Goal: Task Accomplishment & Management: Manage account settings

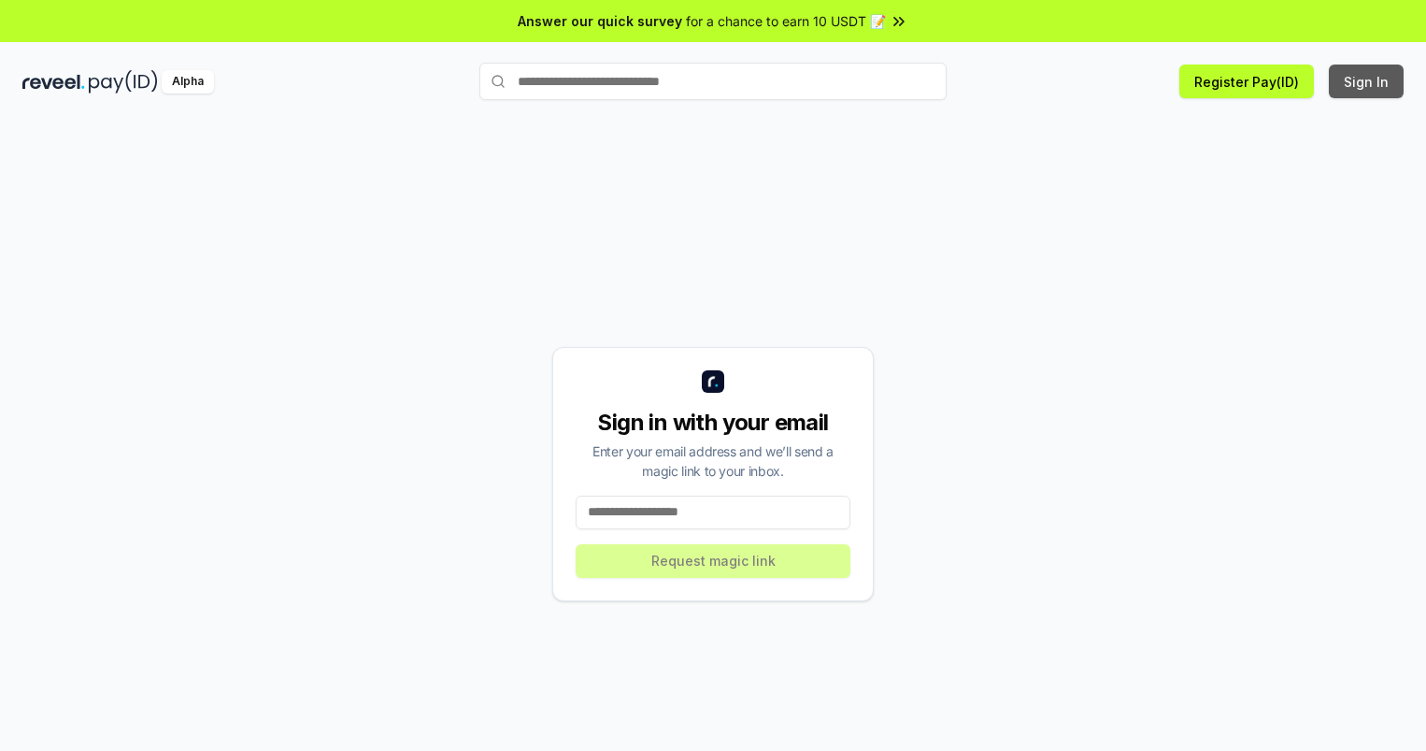
click at [1367, 81] on button "Sign In" at bounding box center [1366, 81] width 75 height 34
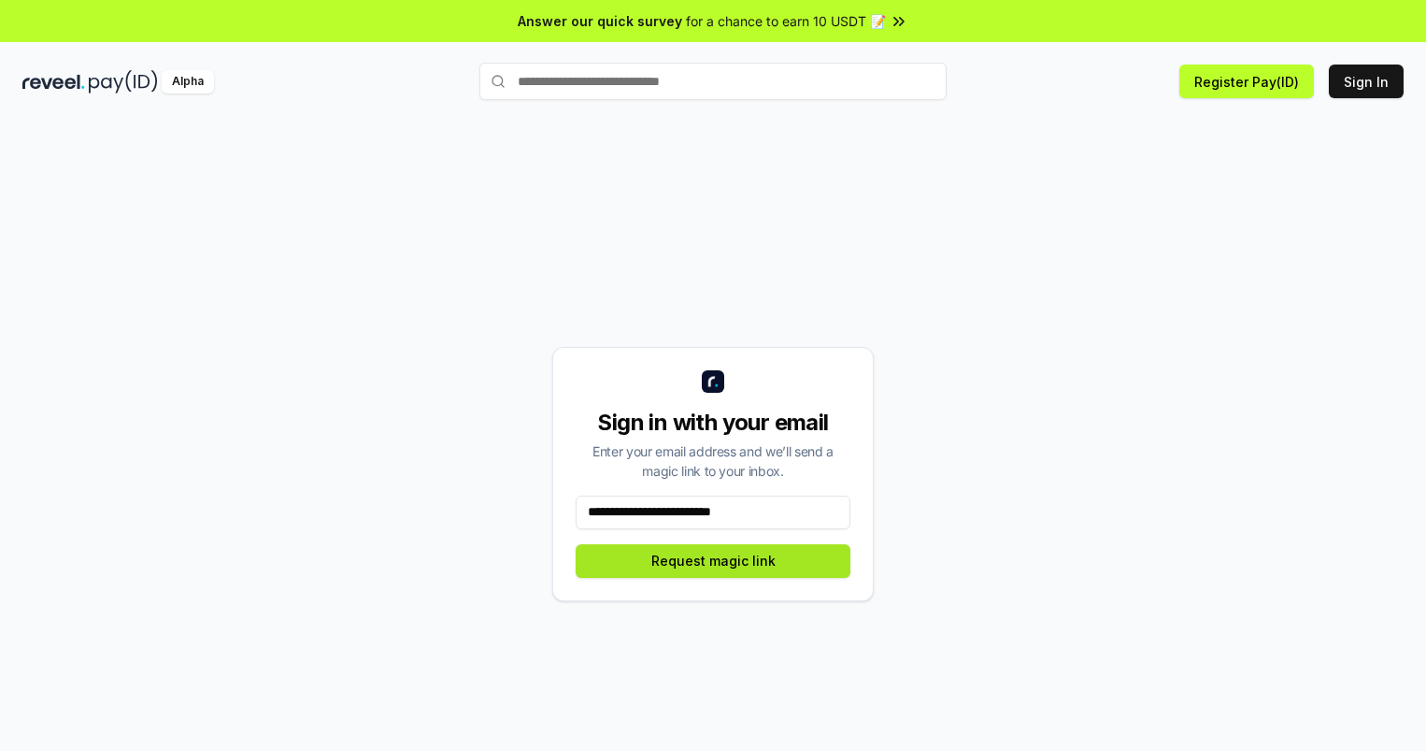
type input "**********"
click at [713, 560] on button "Request magic link" at bounding box center [713, 561] width 275 height 34
